Goal: Information Seeking & Learning: Learn about a topic

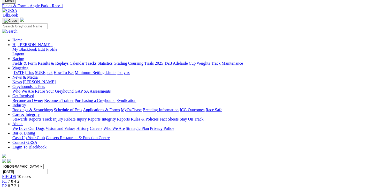
scroll to position [78, 0]
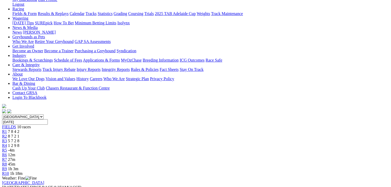
click at [110, 134] on div "R2 8 7 2 1" at bounding box center [195, 136] width 387 height 5
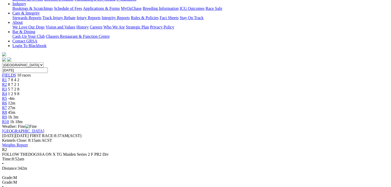
scroll to position [26, 0]
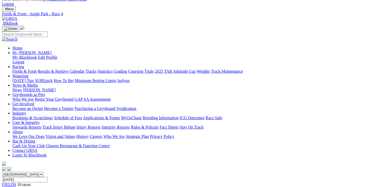
scroll to position [52, 0]
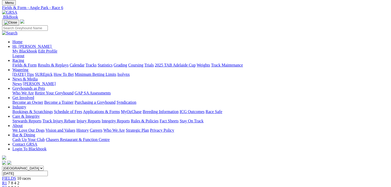
scroll to position [26, 0]
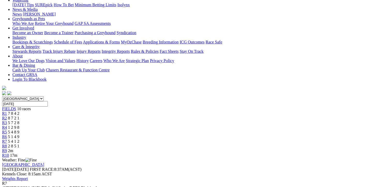
scroll to position [103, 0]
